Goal: Transaction & Acquisition: Book appointment/travel/reservation

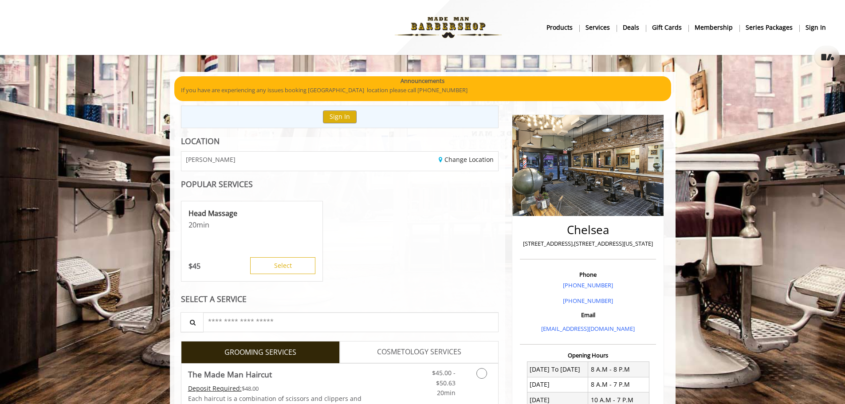
drag, startPoint x: 655, startPoint y: 245, endPoint x: 507, endPoint y: 247, distance: 148.1
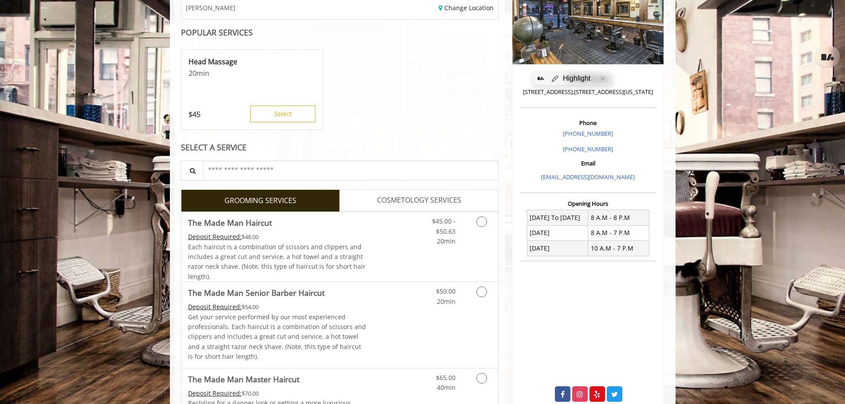
scroll to position [177, 0]
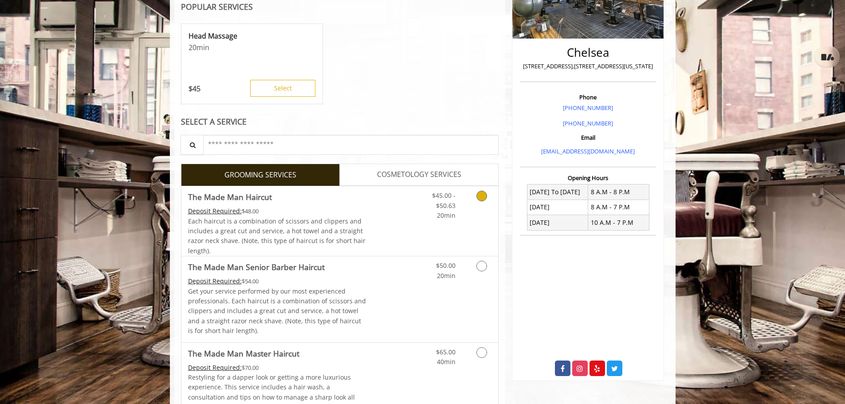
click at [482, 199] on icon "Grooming services" at bounding box center [481, 196] width 11 height 11
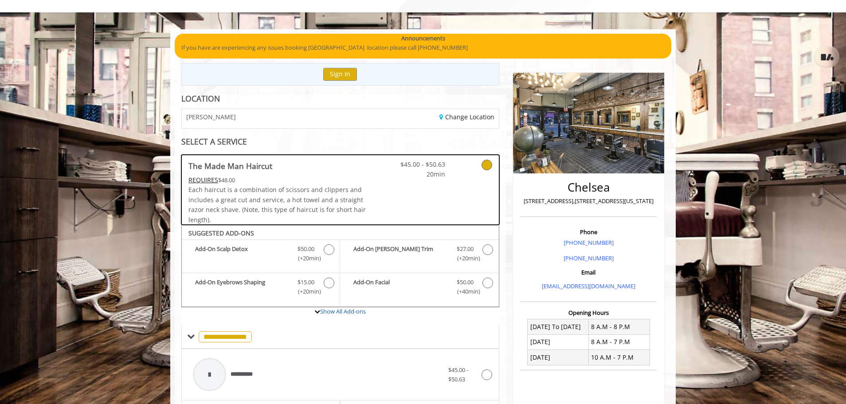
scroll to position [0, 0]
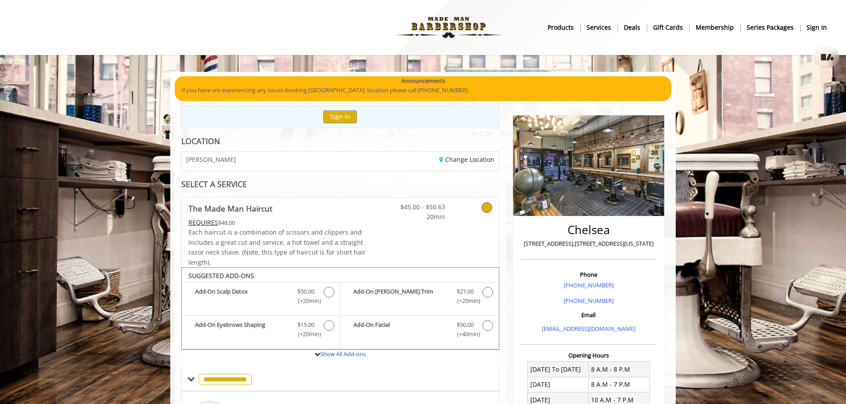
click at [466, 153] on div "Change Location" at bounding box center [422, 161] width 165 height 19
click at [469, 156] on link "Change Location" at bounding box center [466, 159] width 55 height 8
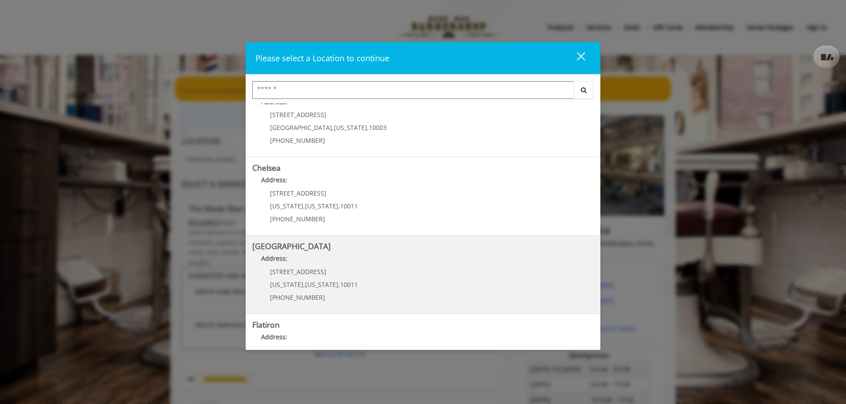
scroll to position [44, 0]
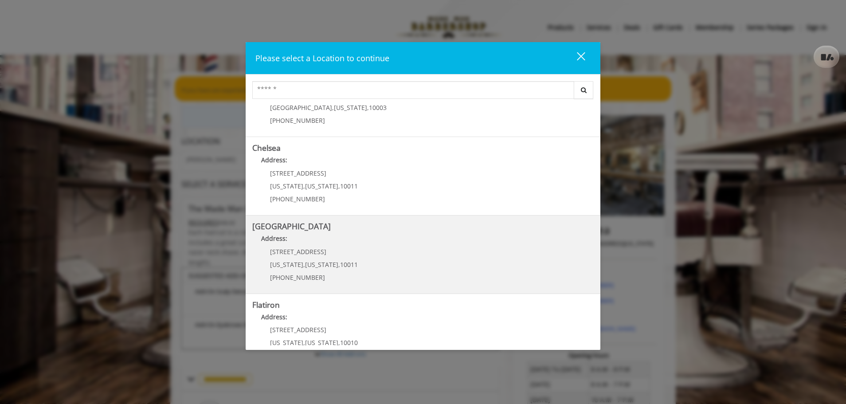
click at [444, 254] on Street "Chelsea 15th Street Address: 267 W 15th St New York , New York , 10011 (646) 85…" at bounding box center [422, 254] width 341 height 65
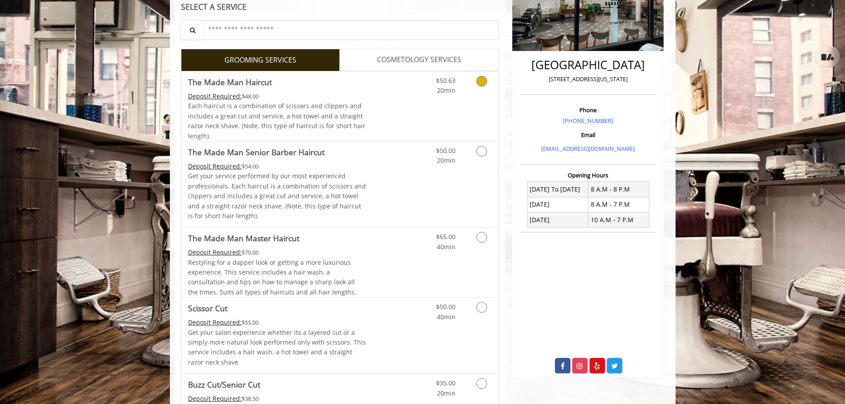
click at [489, 94] on link "Grooming services" at bounding box center [480, 83] width 23 height 24
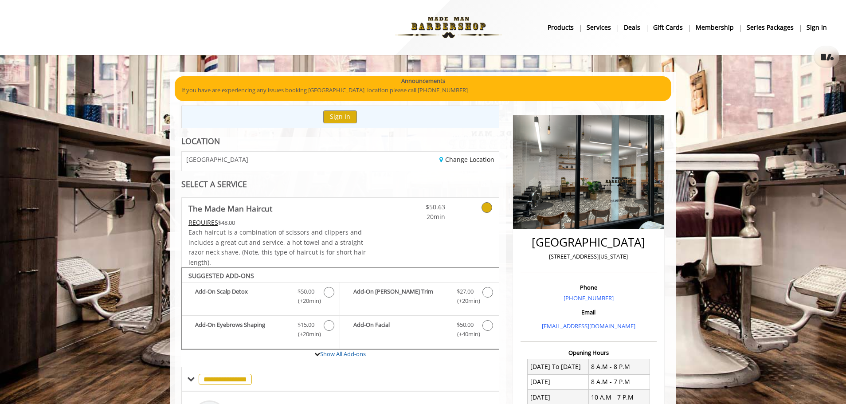
drag, startPoint x: 584, startPoint y: 254, endPoint x: 540, endPoint y: 254, distance: 43.9
click at [540, 254] on p "267 W 15th Street, New York" at bounding box center [589, 256] width 132 height 9
copy p "267 W 15th Street, New York"
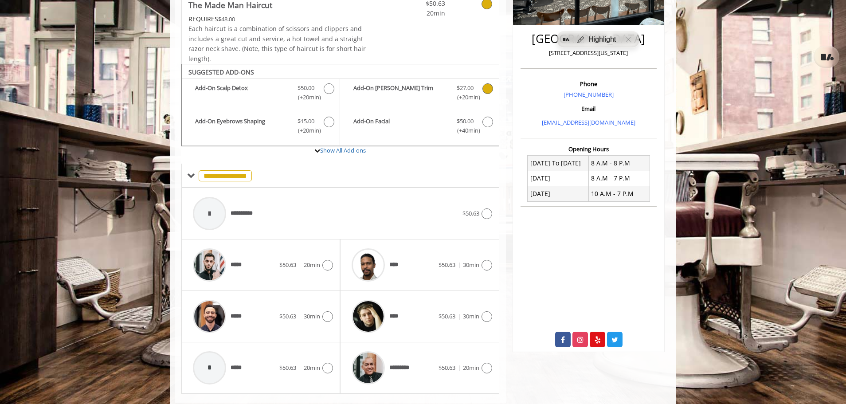
scroll to position [224, 0]
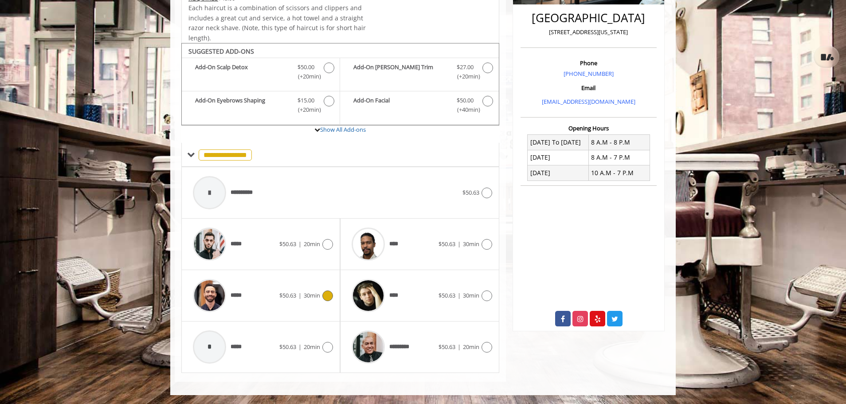
click at [317, 300] on div "$50.63 | 30min" at bounding box center [306, 295] width 54 height 11
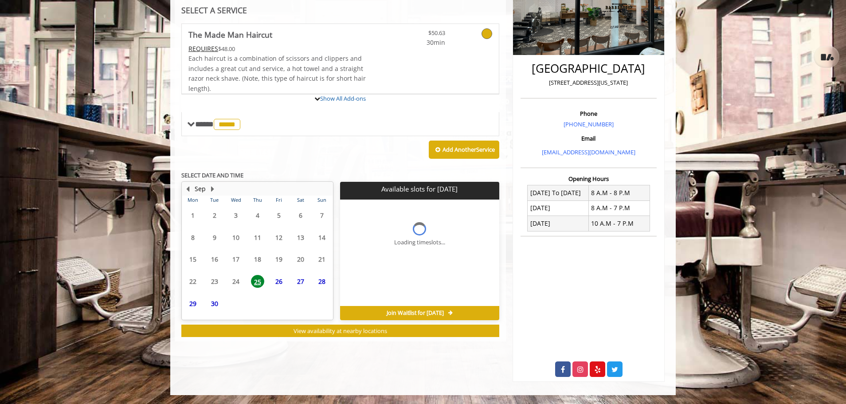
scroll to position [174, 0]
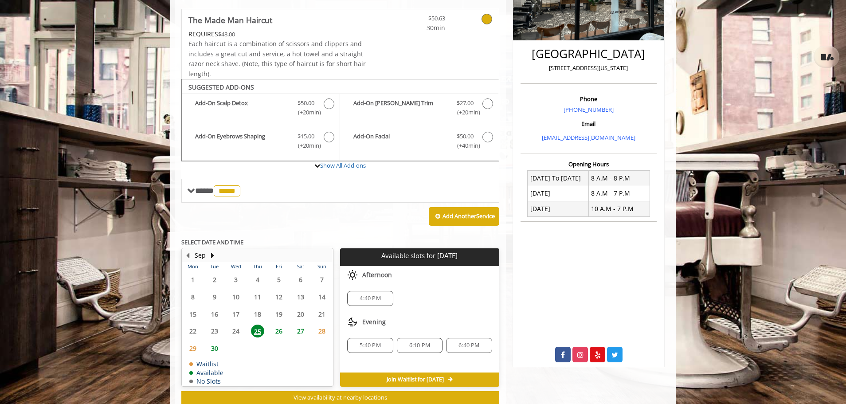
click at [276, 346] on table "Mon Tue Wed Thu Fri Sat Sun 1 2 3 4 5 6 7 8 9 10 11 12 13 14 15 16 17 18 19 20 …" at bounding box center [257, 324] width 150 height 124
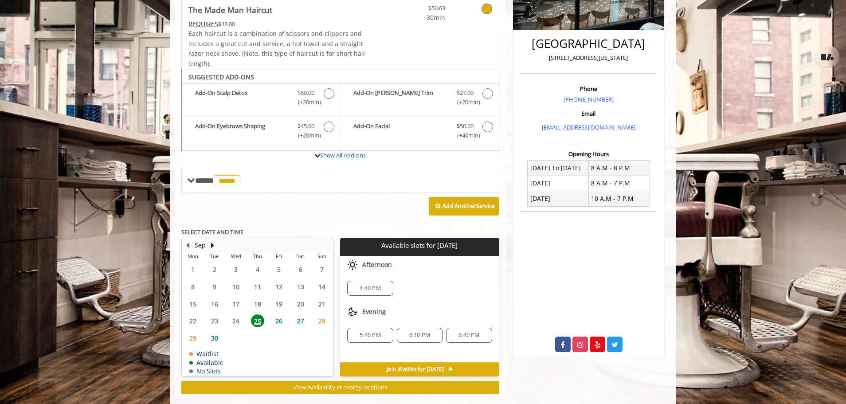
scroll to position [215, 0]
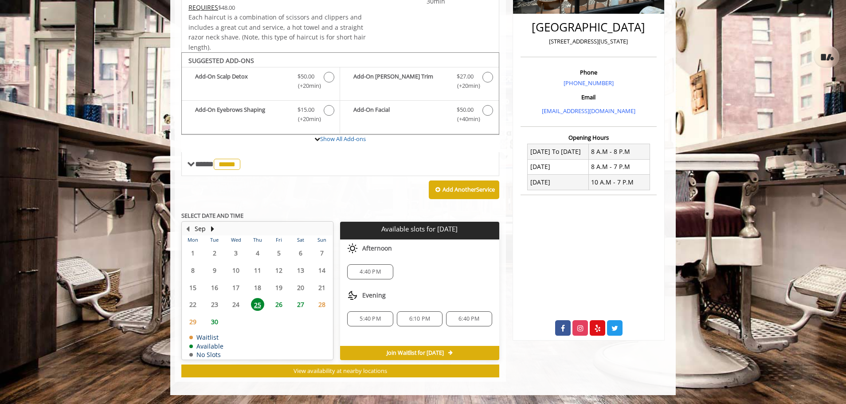
click at [277, 301] on span "26" at bounding box center [278, 304] width 13 height 13
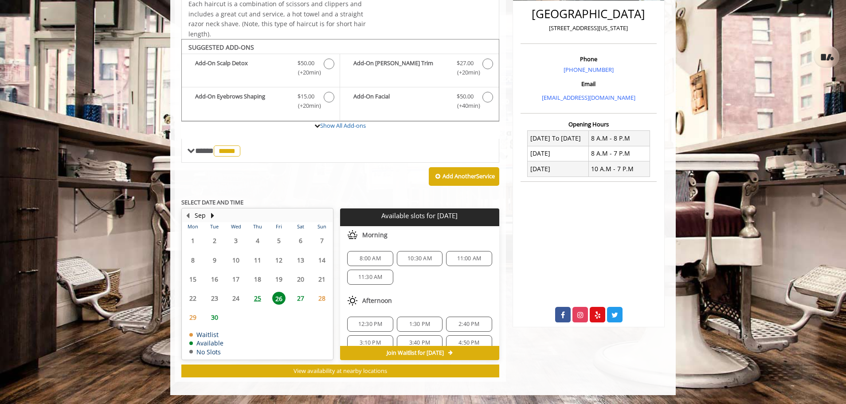
scroll to position [44, 0]
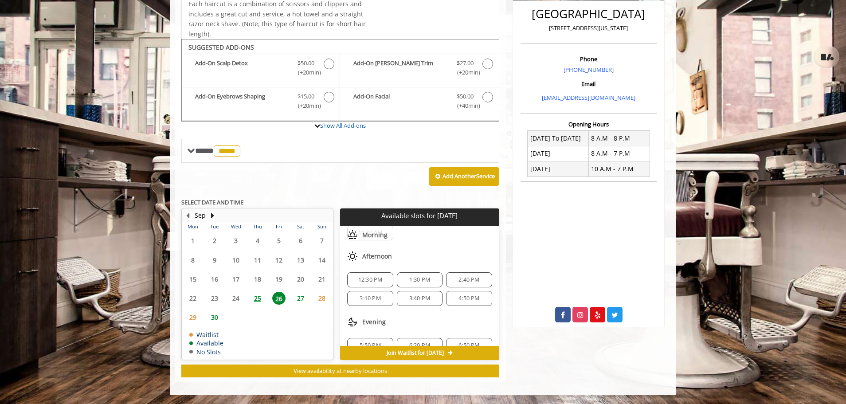
click at [458, 313] on div "Evening" at bounding box center [419, 322] width 159 height 18
click at [418, 299] on span "3:40 PM" at bounding box center [419, 298] width 21 height 7
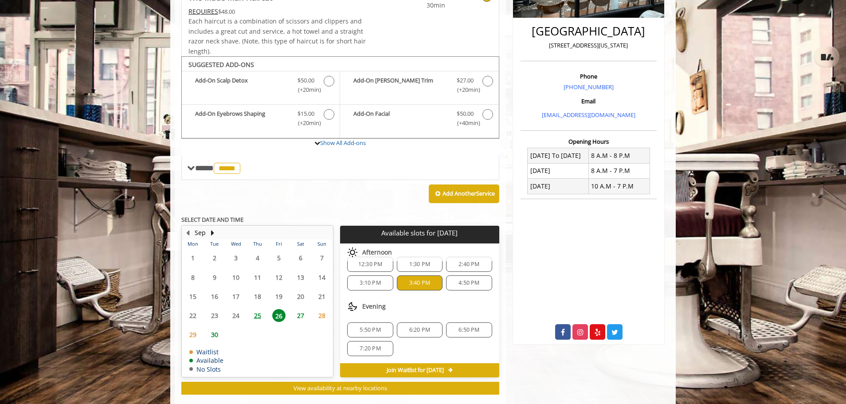
scroll to position [300, 0]
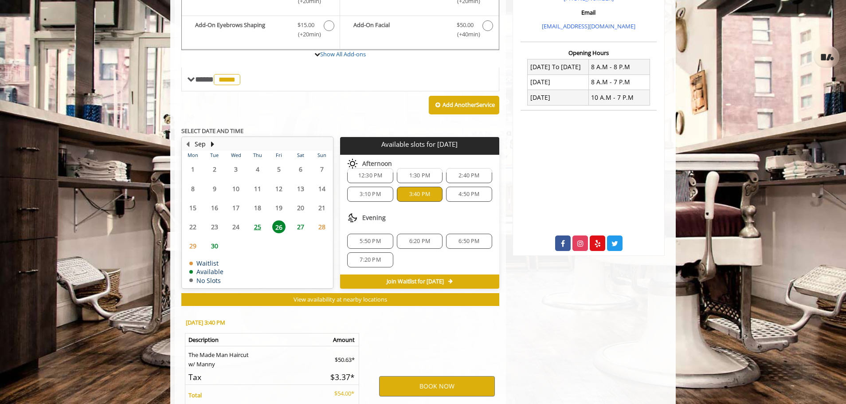
click at [605, 351] on div "Chelsea 15th Street 267 W 15th Street, New York Phone +(646) 850-0041 Email inf…" at bounding box center [588, 138] width 165 height 665
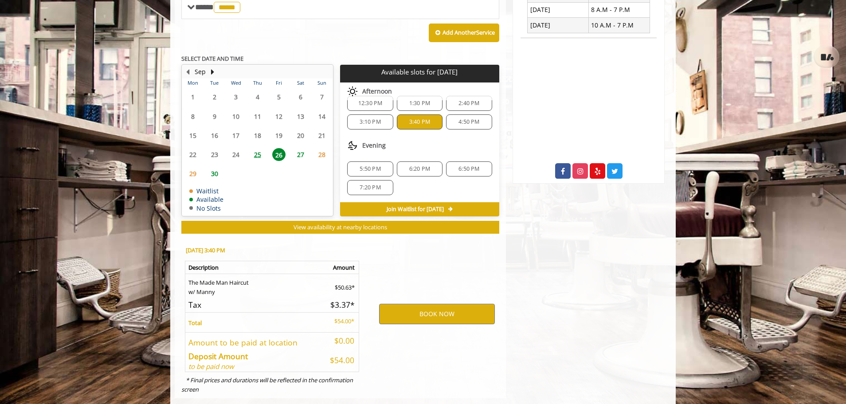
scroll to position [388, 0]
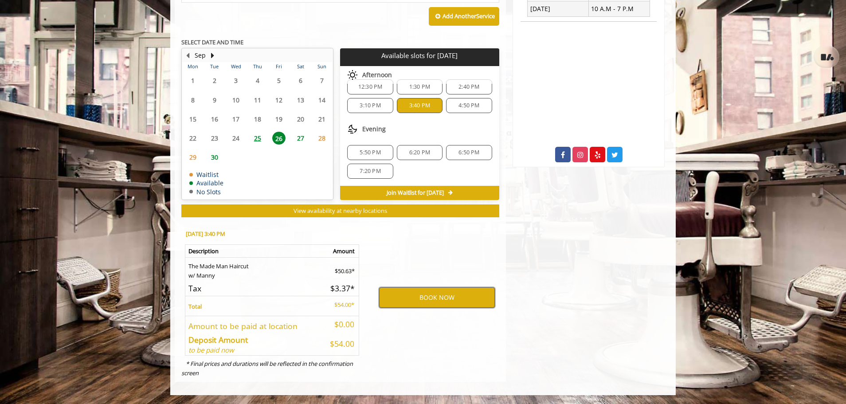
click at [476, 294] on button "BOOK NOW" at bounding box center [437, 297] width 116 height 20
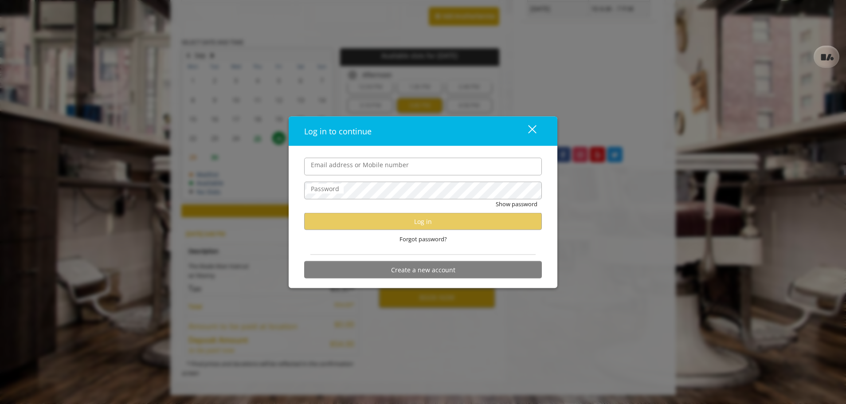
click at [325, 167] on input "Email address or Mobile number" at bounding box center [423, 166] width 238 height 18
type input "**********"
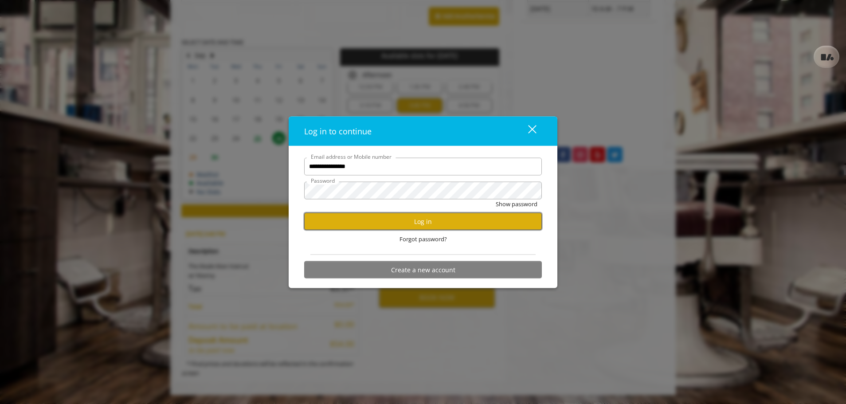
click at [415, 219] on button "Log in" at bounding box center [423, 221] width 238 height 17
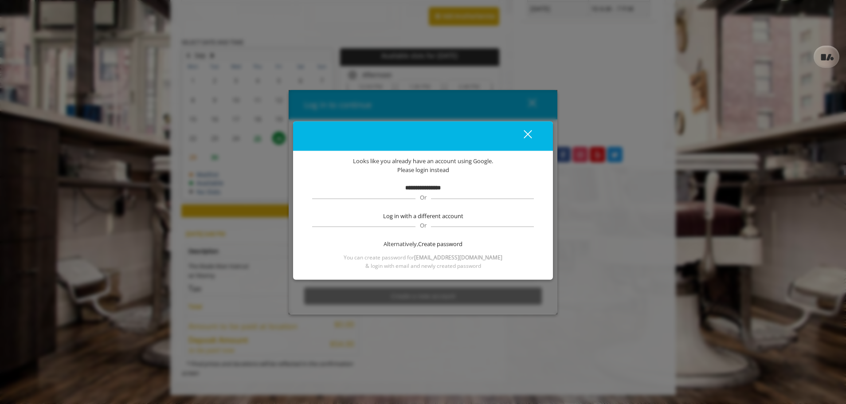
click at [415, 185] on b "**********" at bounding box center [422, 188] width 35 height 6
click at [357, 179] on div "**********" at bounding box center [422, 213] width 233 height 114
click at [428, 188] on b "**********" at bounding box center [422, 188] width 35 height 6
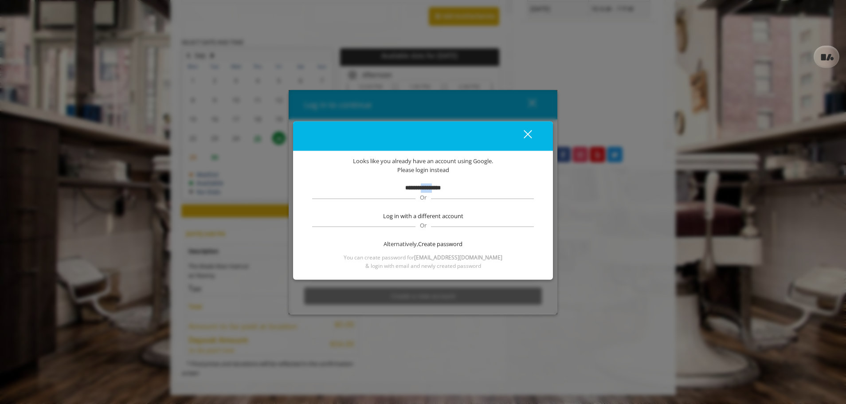
click at [428, 188] on b "**********" at bounding box center [422, 188] width 35 height 6
click at [530, 136] on div "close dialog" at bounding box center [528, 134] width 8 height 8
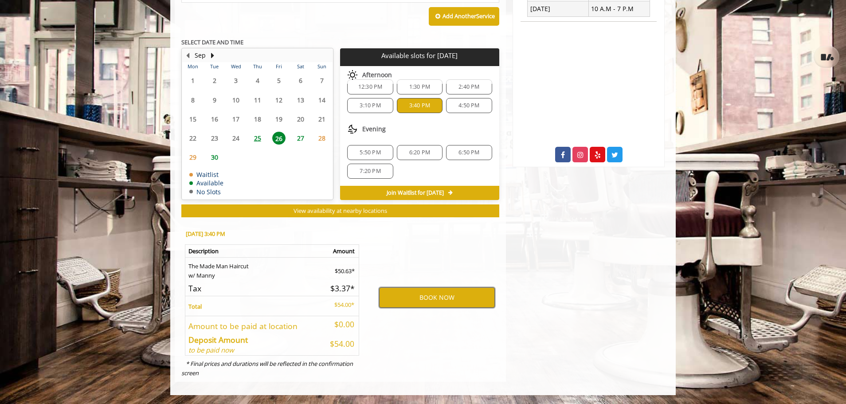
click at [407, 291] on button "BOOK NOW" at bounding box center [437, 297] width 116 height 20
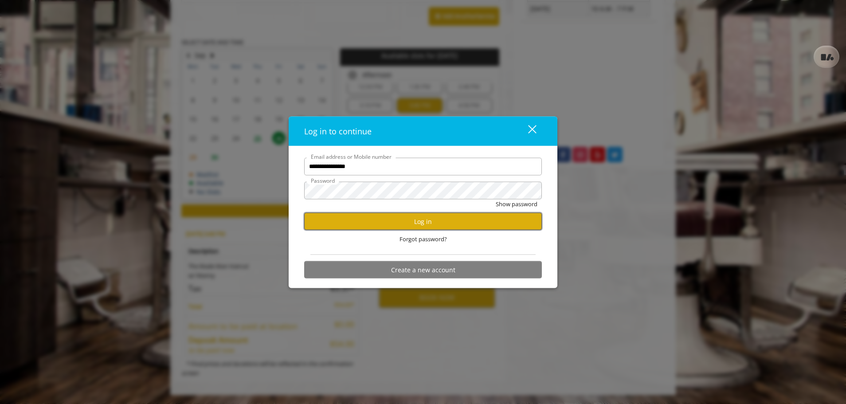
click at [418, 223] on button "Log in" at bounding box center [423, 221] width 238 height 17
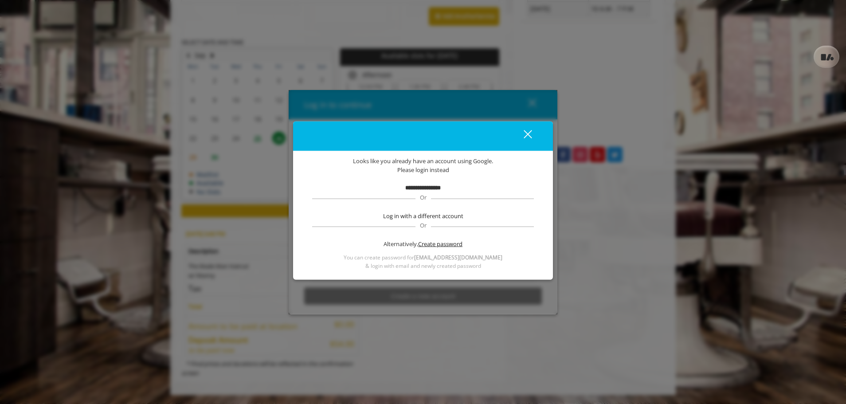
click at [431, 243] on span "Create password" at bounding box center [440, 243] width 44 height 9
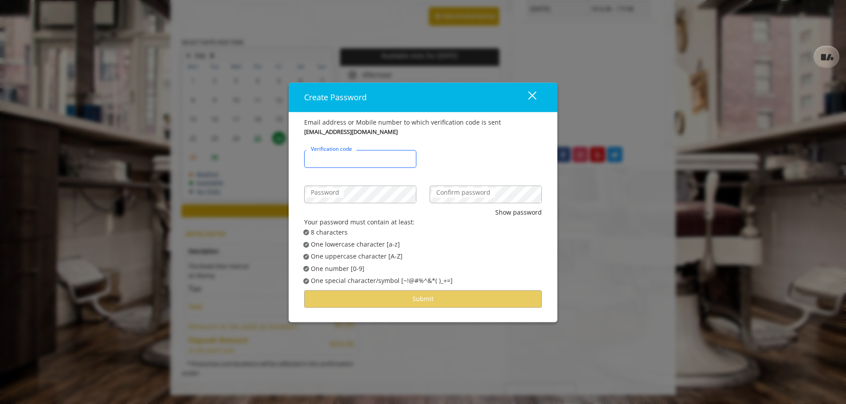
click at [355, 164] on input "Verification code" at bounding box center [360, 159] width 112 height 18
type input "******"
click at [460, 205] on div "Confirm password" at bounding box center [485, 189] width 125 height 35
click at [468, 197] on label "Confirm password" at bounding box center [463, 193] width 63 height 10
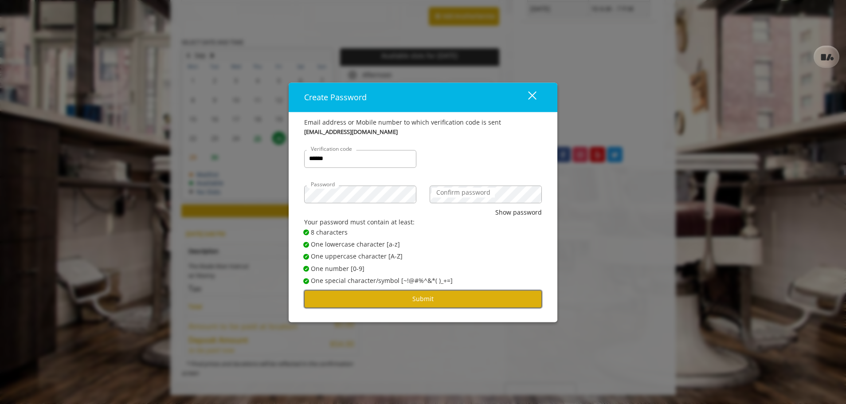
click at [436, 297] on button "Submit" at bounding box center [423, 298] width 238 height 17
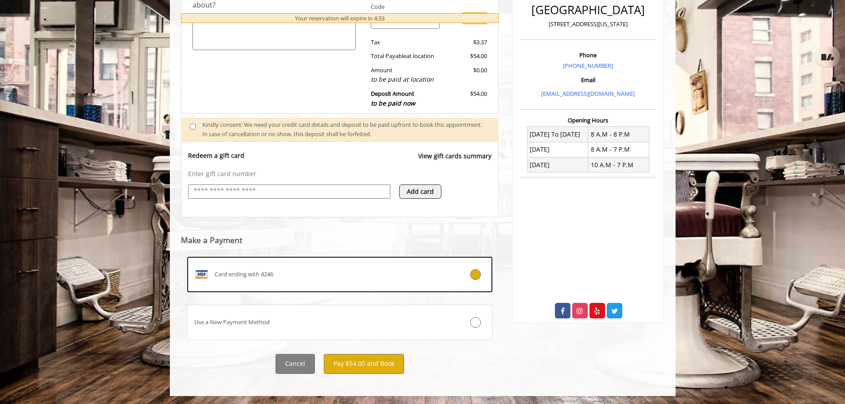
scroll to position [233, 0]
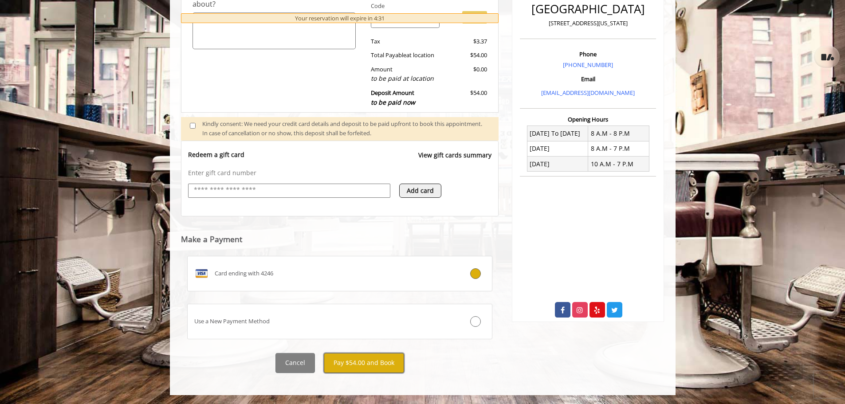
click at [398, 366] on button "Pay $54.00 and Book" at bounding box center [364, 363] width 80 height 20
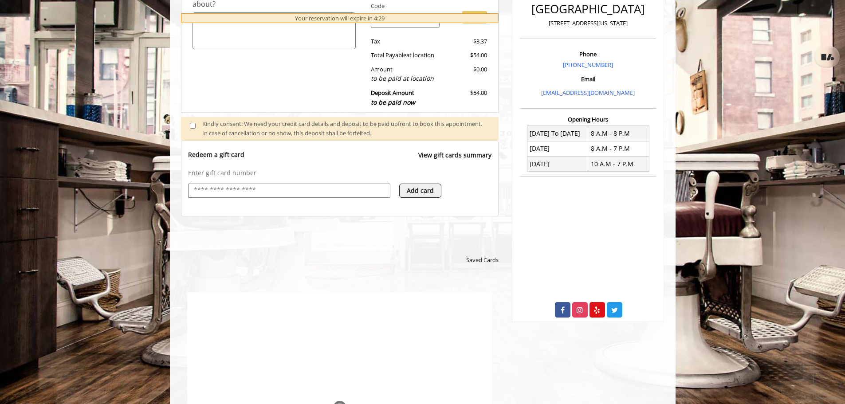
scroll to position [0, 0]
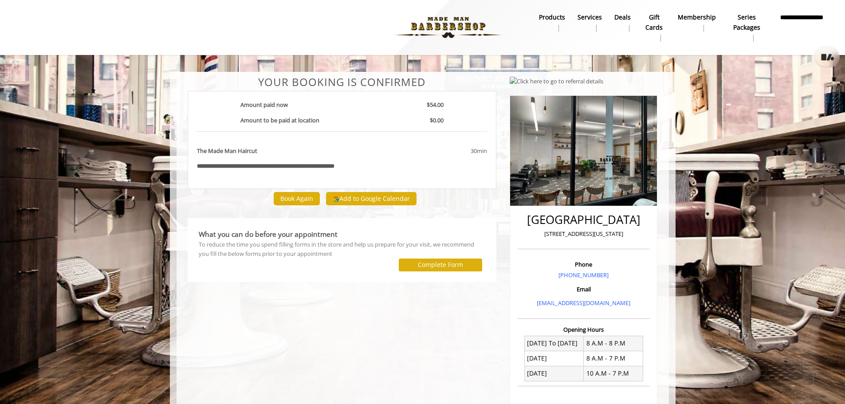
click at [619, 234] on p "267 W 15th Street, New York" at bounding box center [584, 233] width 128 height 9
drag, startPoint x: 628, startPoint y: 234, endPoint x: 526, endPoint y: 248, distance: 102.9
click at [526, 248] on div "Chelsea 15th Street 267 W 15th Street, New York" at bounding box center [583, 229] width 132 height 40
copy p "267 W 15th Street, New York"
